Goal: Transaction & Acquisition: Purchase product/service

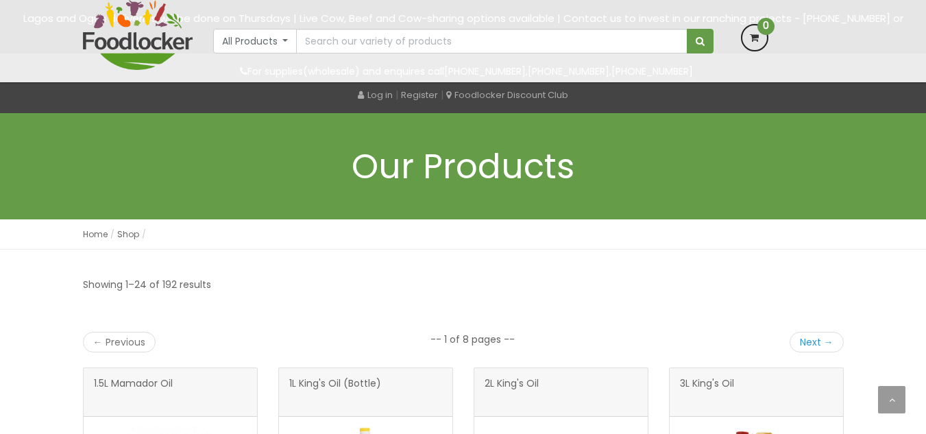
scroll to position [412, 0]
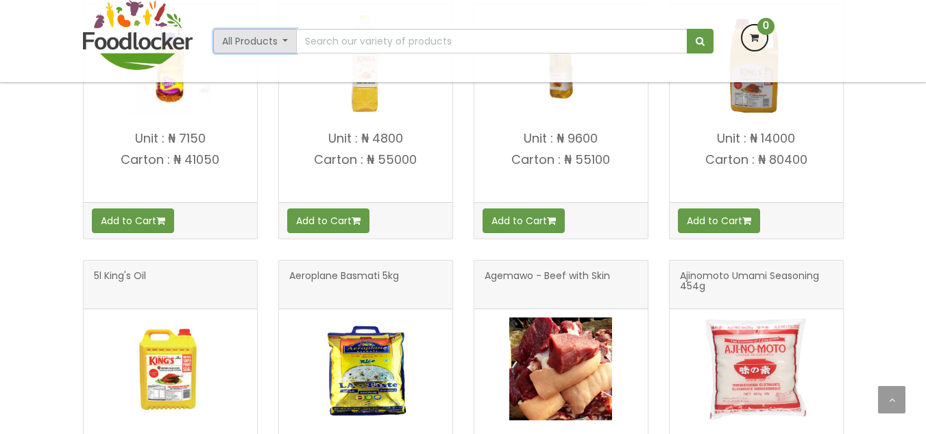
click at [286, 48] on button "All Products" at bounding box center [255, 41] width 84 height 25
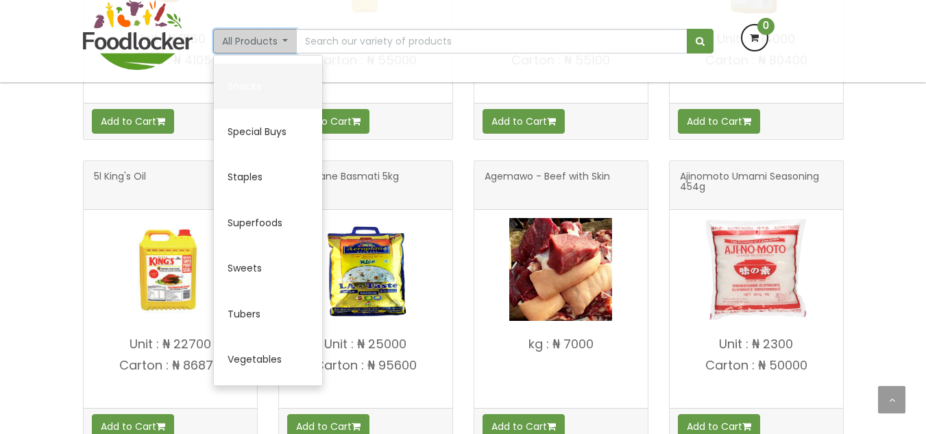
scroll to position [0, 0]
click at [262, 92] on link "Snacks" at bounding box center [268, 86] width 108 height 45
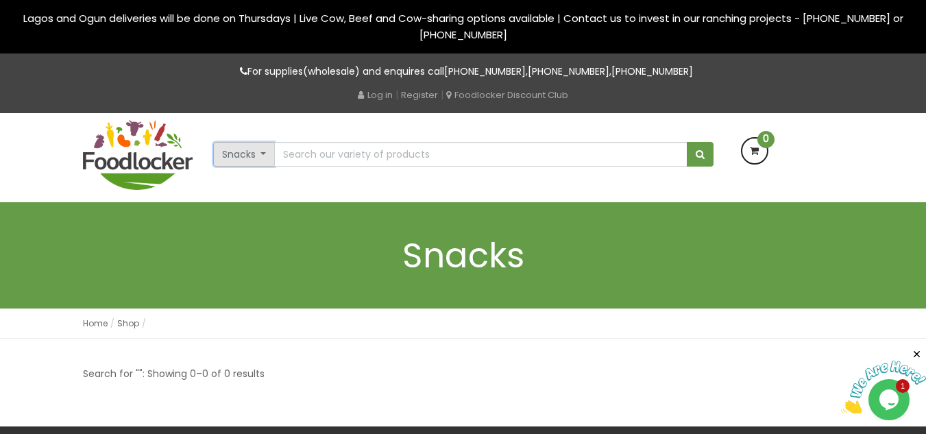
click at [254, 148] on button "Snacks" at bounding box center [244, 154] width 62 height 25
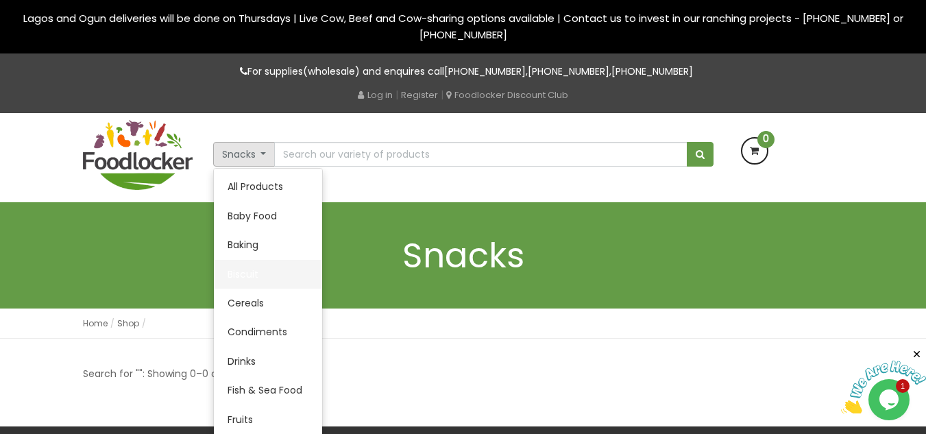
click at [267, 275] on link "Biscuit" at bounding box center [268, 274] width 108 height 29
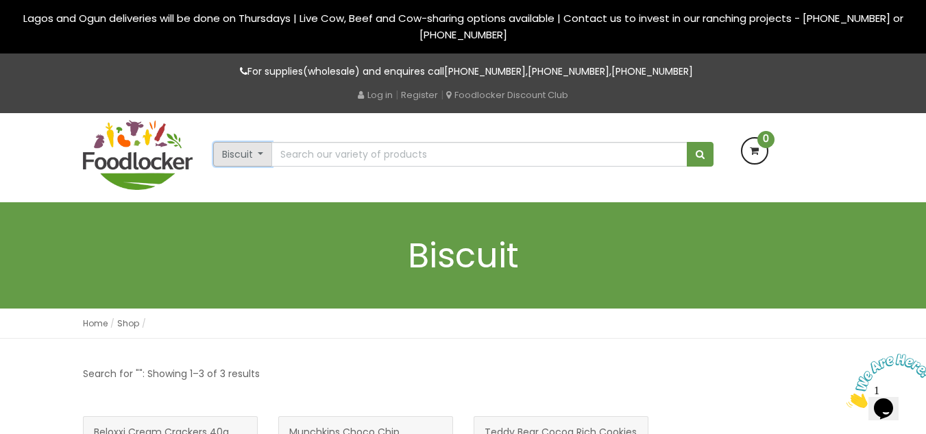
click at [262, 166] on button "Biscuit" at bounding box center [243, 154] width 60 height 25
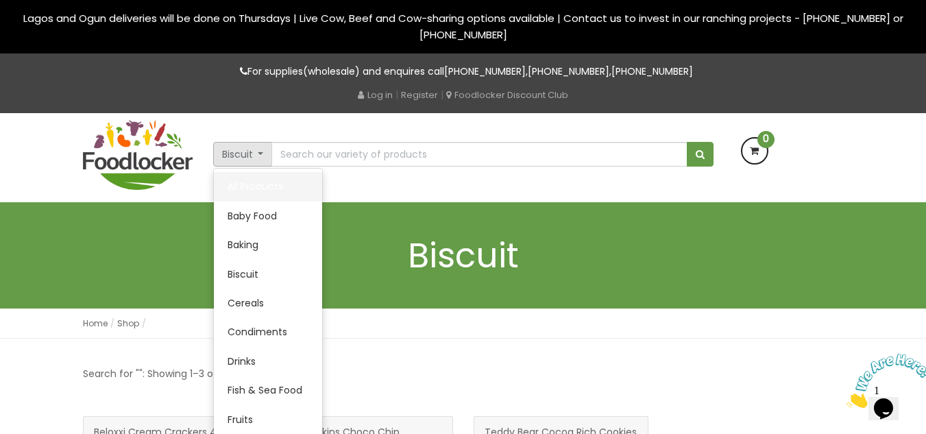
click at [272, 190] on link "All Products" at bounding box center [268, 186] width 108 height 29
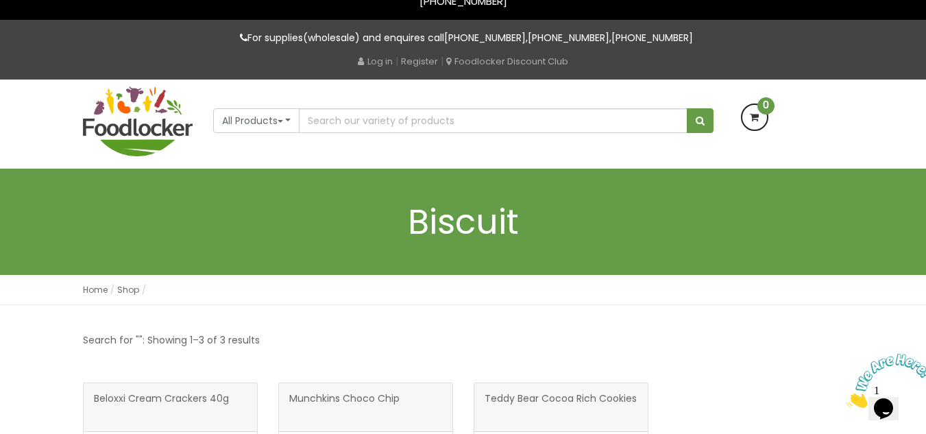
scroll to position [33, 0]
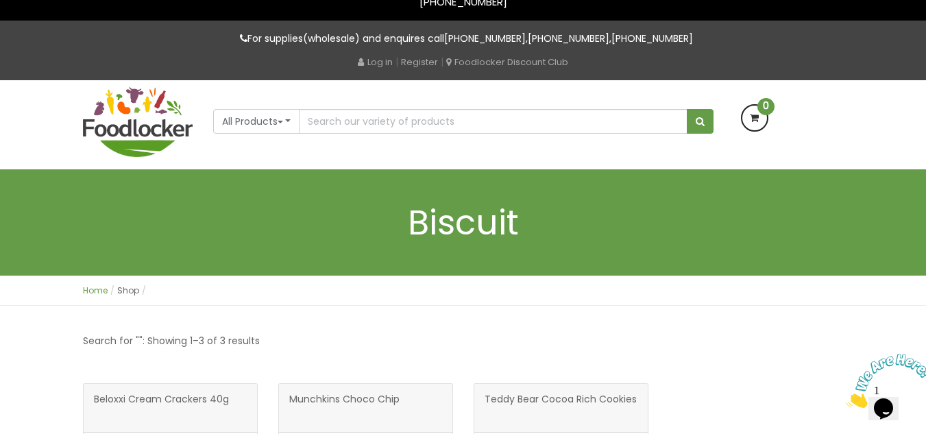
click at [94, 295] on link "Home" at bounding box center [95, 290] width 25 height 12
click at [97, 290] on link "Home" at bounding box center [95, 290] width 25 height 12
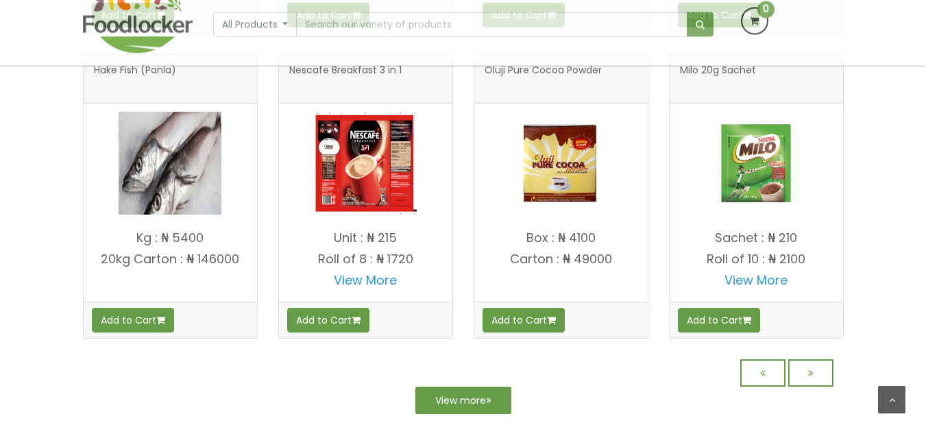
scroll to position [1265, 0]
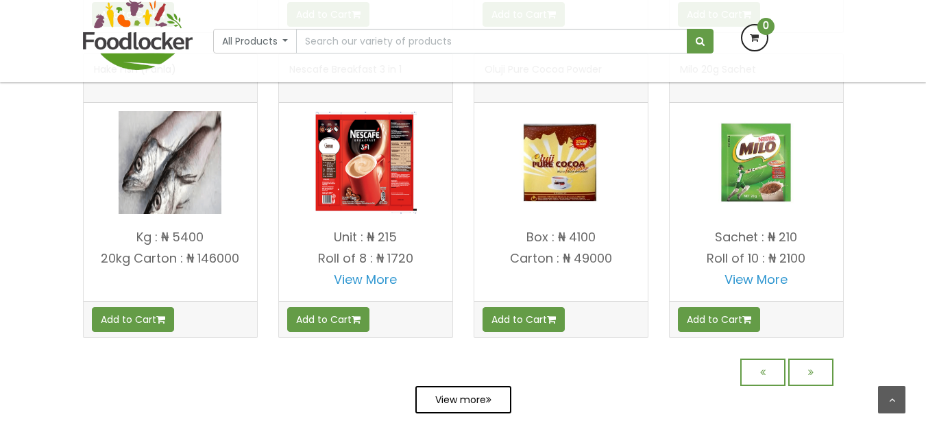
click at [456, 404] on link "View more" at bounding box center [463, 399] width 96 height 27
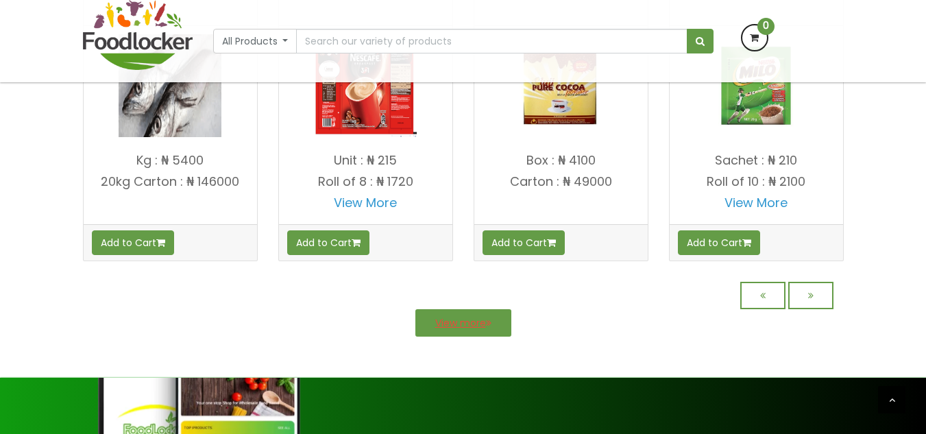
scroll to position [1342, 0]
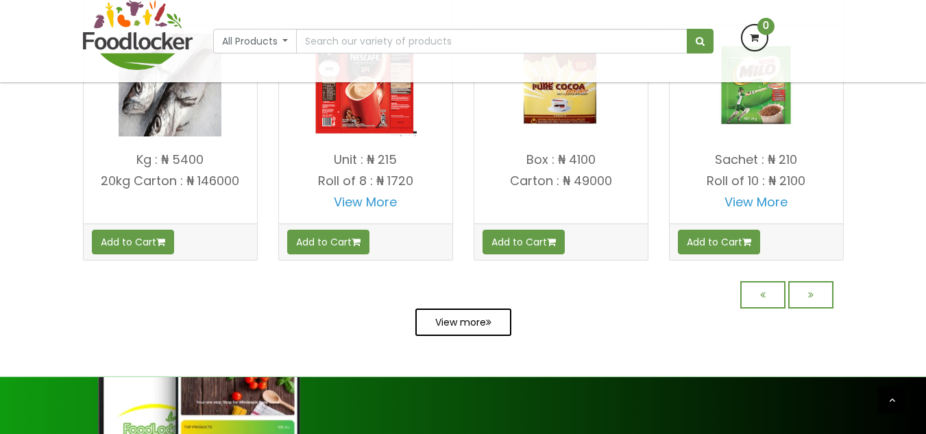
click at [484, 329] on link "View more" at bounding box center [463, 321] width 96 height 27
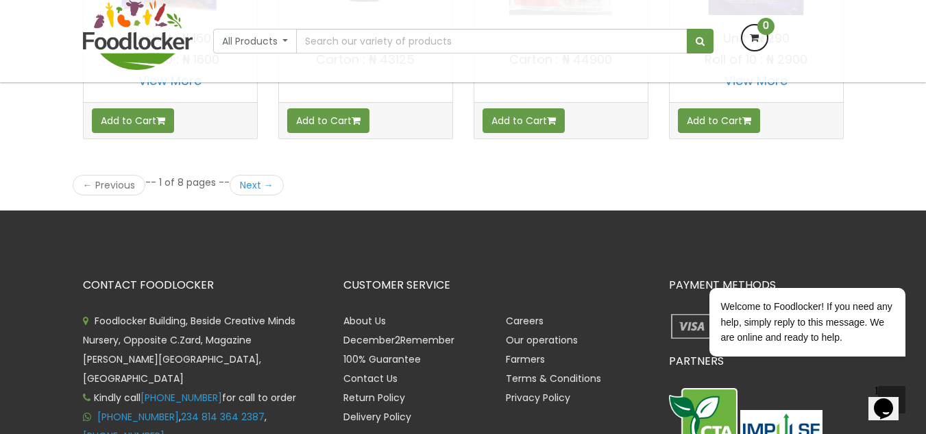
scroll to position [2037, 0]
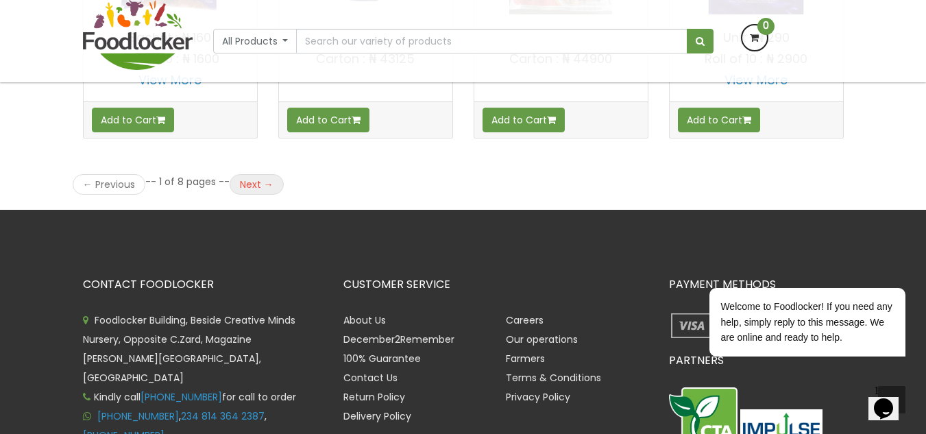
click at [245, 184] on link "Next →" at bounding box center [257, 184] width 54 height 21
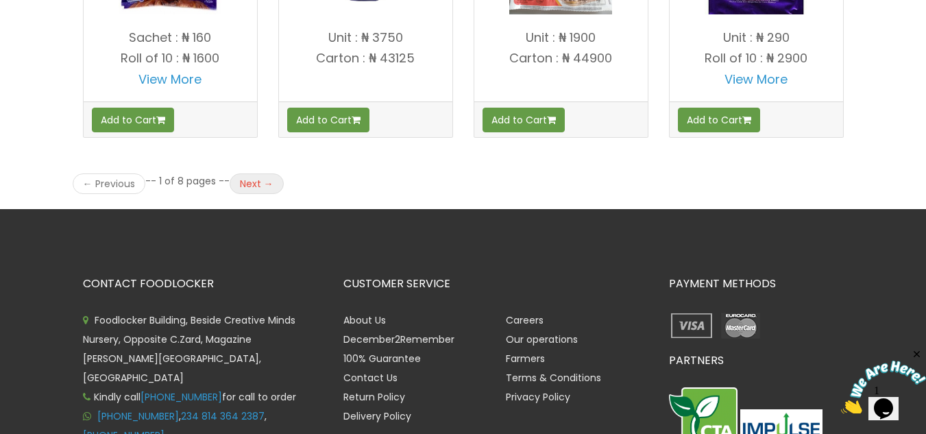
click at [244, 187] on link "Next →" at bounding box center [257, 183] width 54 height 21
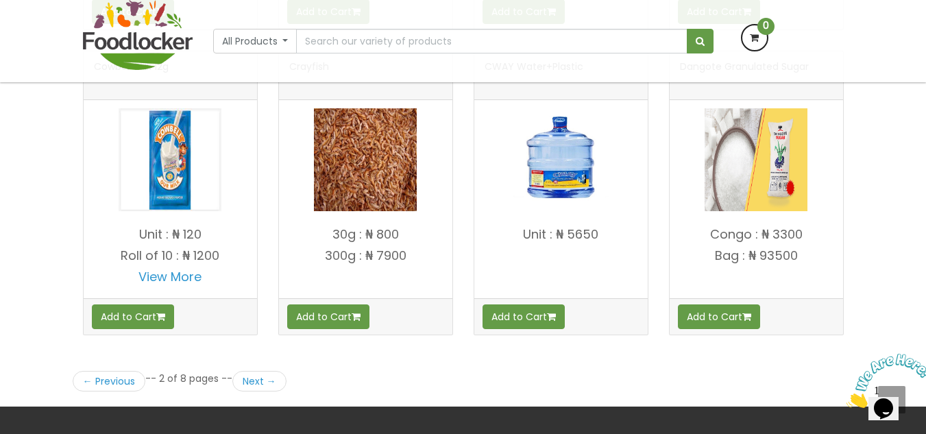
scroll to position [1839, 0]
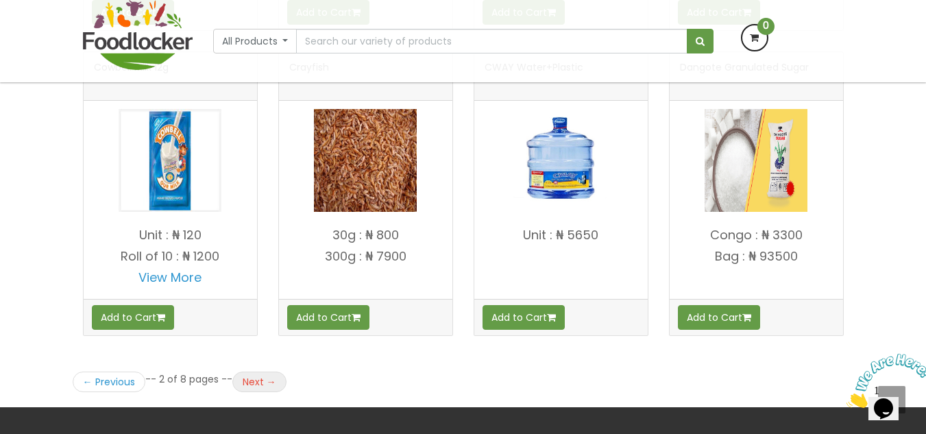
click at [262, 388] on link "Next →" at bounding box center [259, 381] width 54 height 21
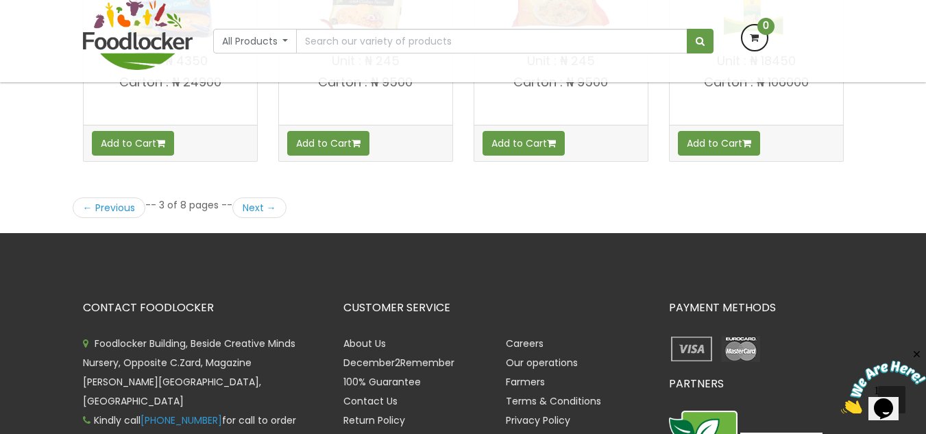
scroll to position [2014, 0]
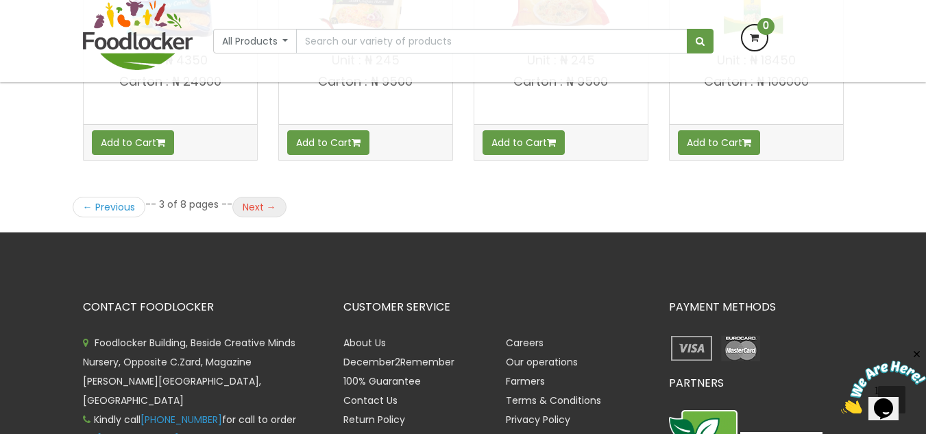
click at [266, 201] on link "Next →" at bounding box center [259, 207] width 54 height 21
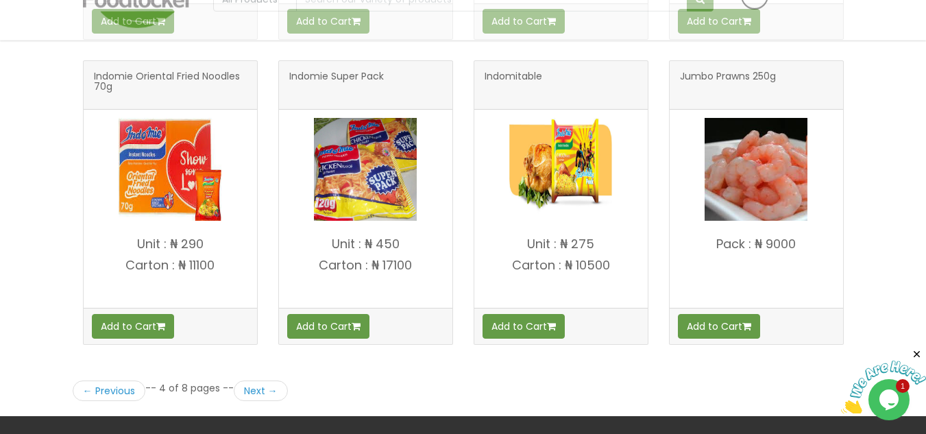
scroll to position [1876, 0]
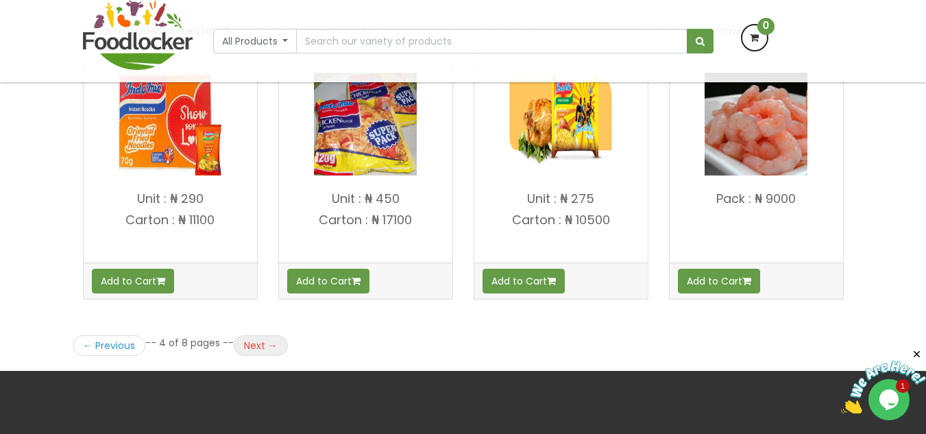
click at [256, 344] on link "Next →" at bounding box center [261, 345] width 54 height 21
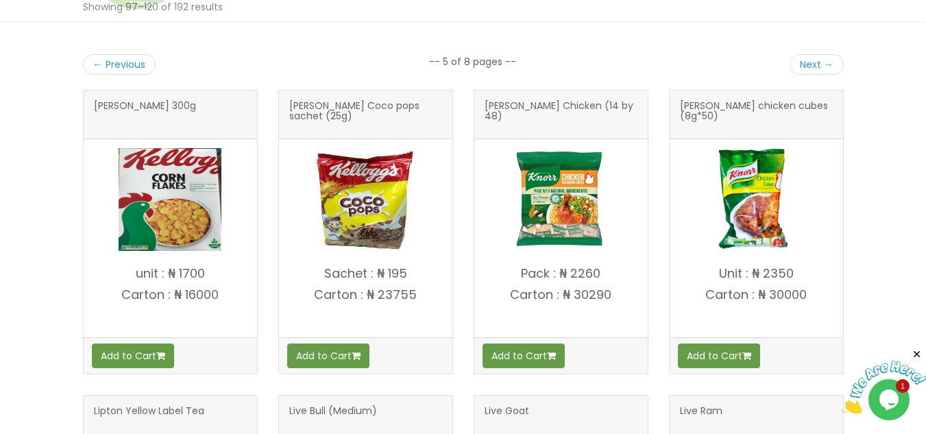
scroll to position [278, 0]
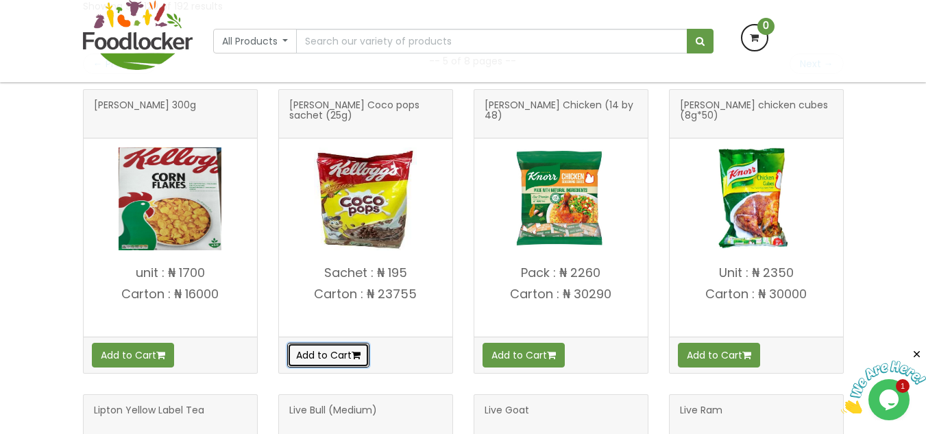
click at [291, 349] on button "Add to Cart" at bounding box center [328, 355] width 82 height 25
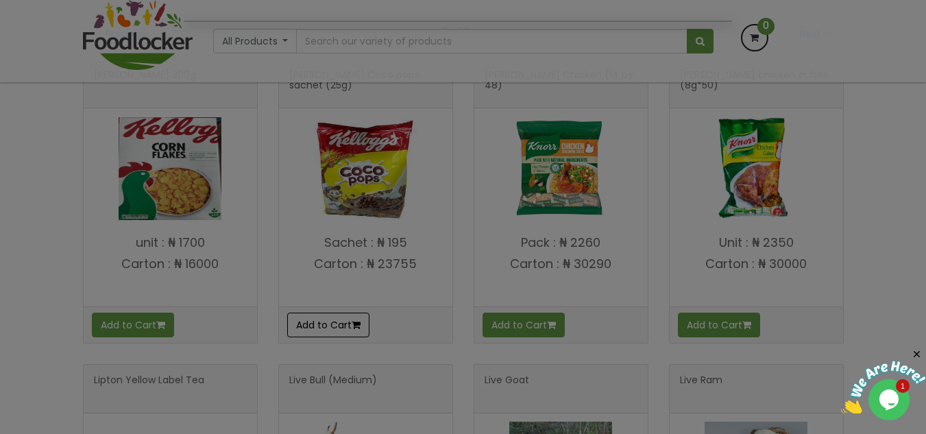
scroll to position [309, 0]
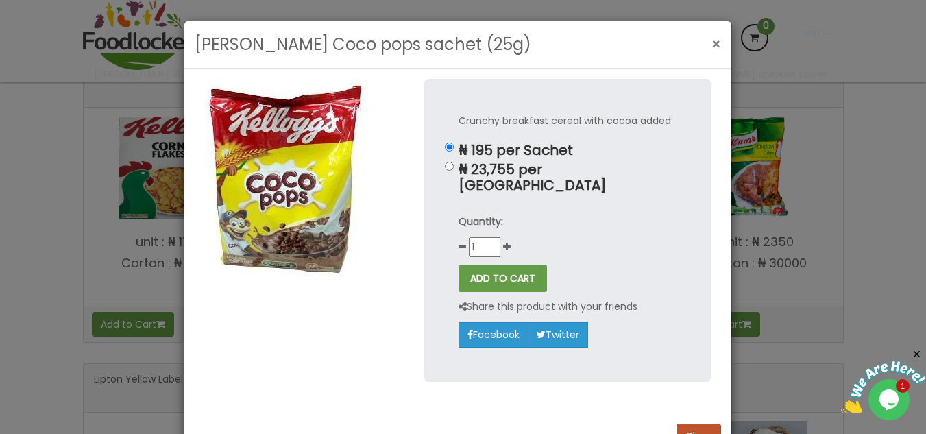
click at [711, 49] on span "×" at bounding box center [716, 44] width 10 height 20
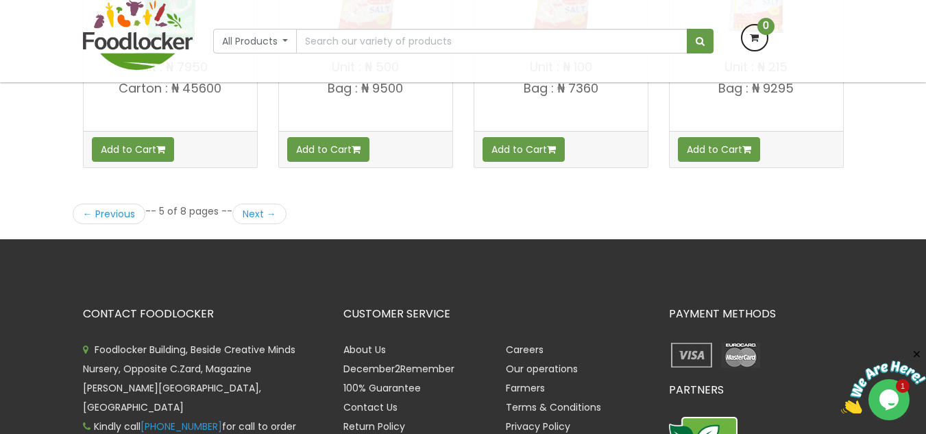
scroll to position [2008, 0]
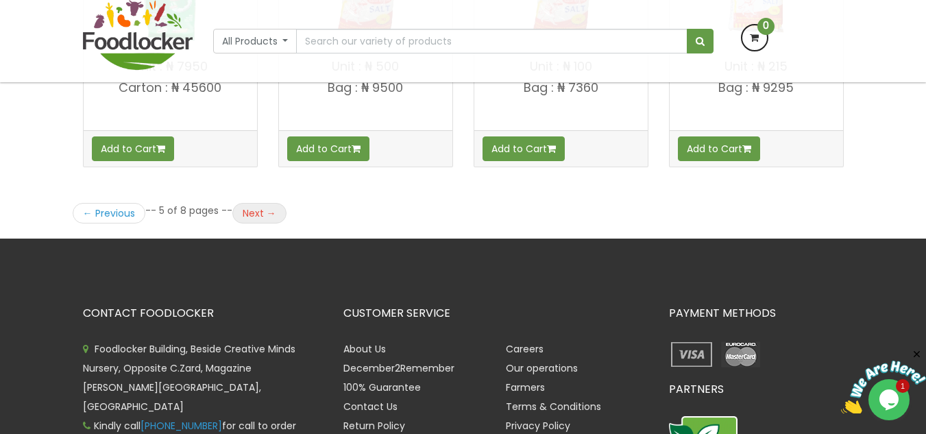
click at [256, 212] on link "Next →" at bounding box center [259, 213] width 54 height 21
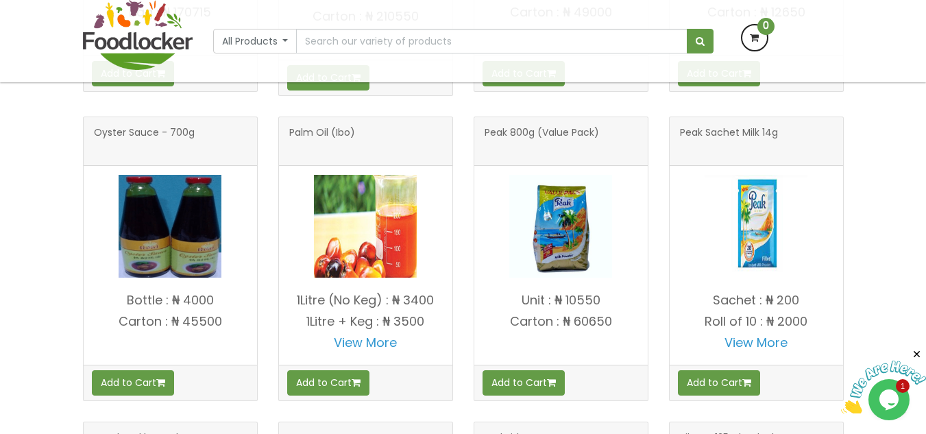
scroll to position [1474, 0]
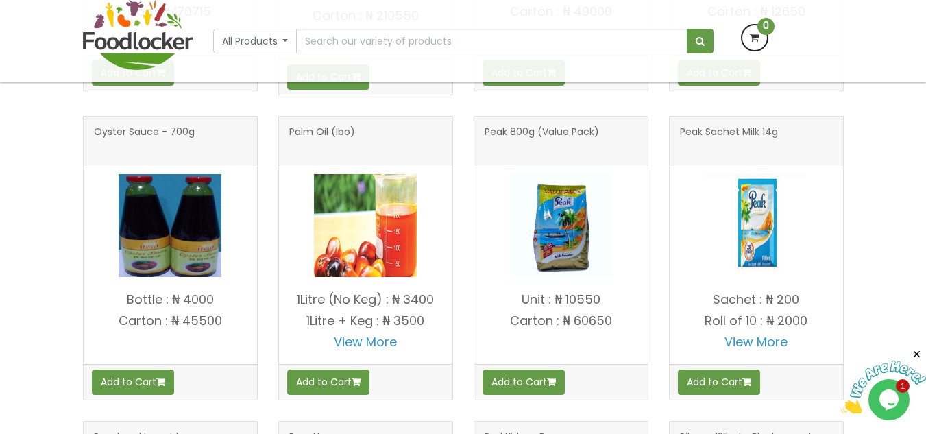
click at [459, 229] on div "Palm Oil (Ibo) View More" at bounding box center [365, 268] width 195 height 305
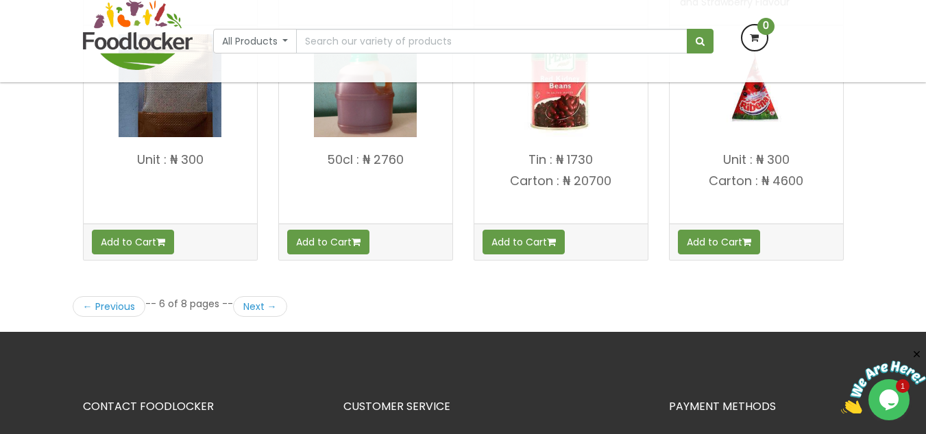
scroll to position [1920, 0]
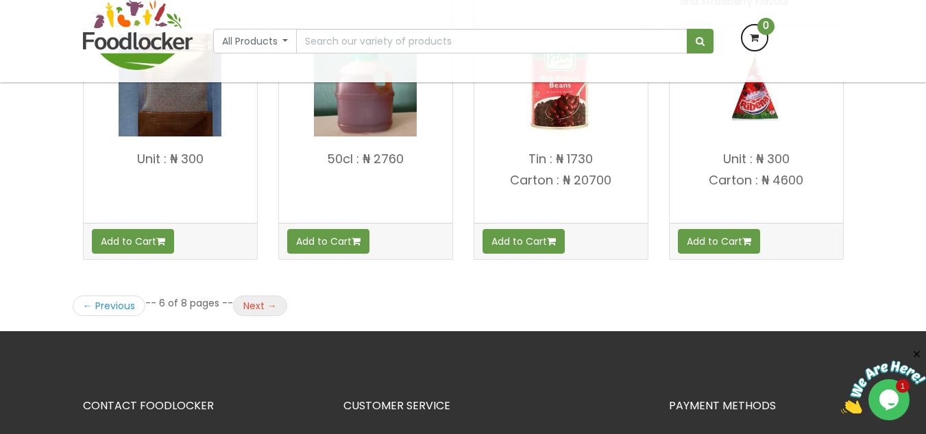
click at [271, 304] on link "Next →" at bounding box center [260, 305] width 54 height 21
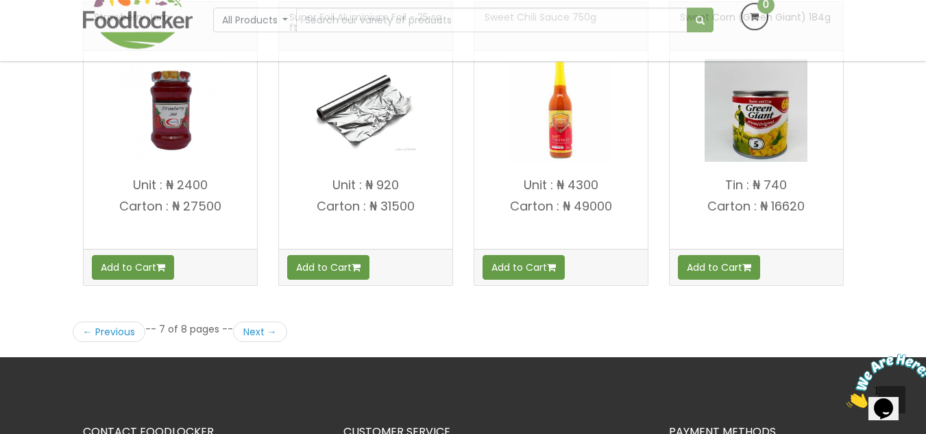
scroll to position [1890, 0]
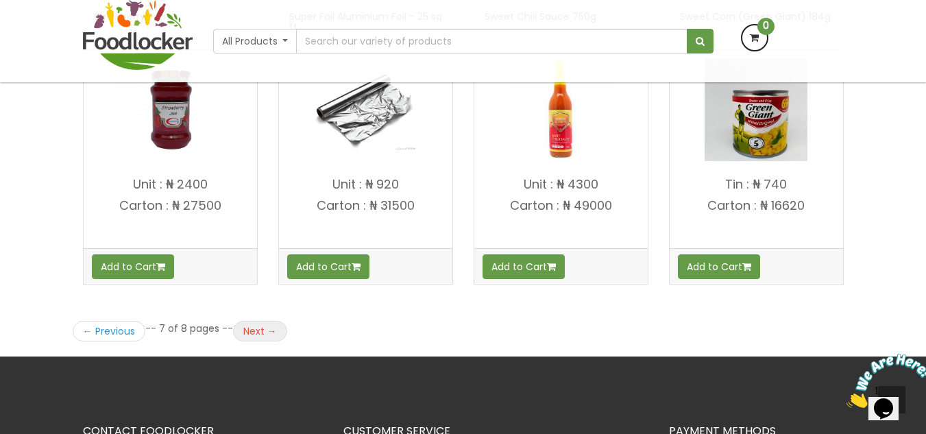
click at [271, 329] on link "Next →" at bounding box center [260, 331] width 54 height 21
